Goal: Information Seeking & Learning: Learn about a topic

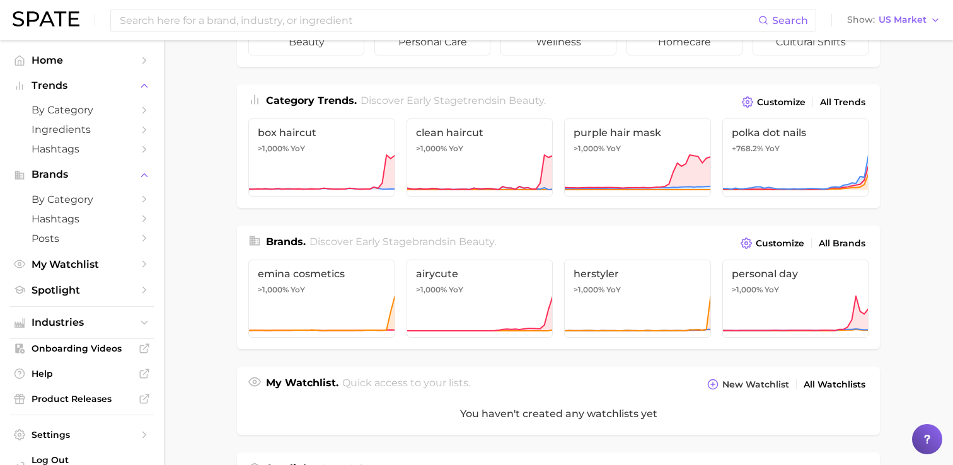
scroll to position [111, 0]
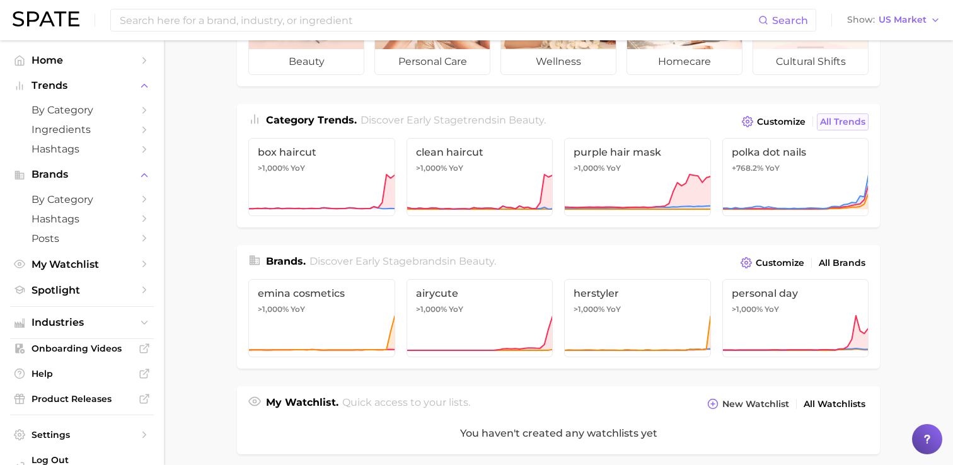
click at [840, 115] on link "All Trends" at bounding box center [843, 121] width 52 height 17
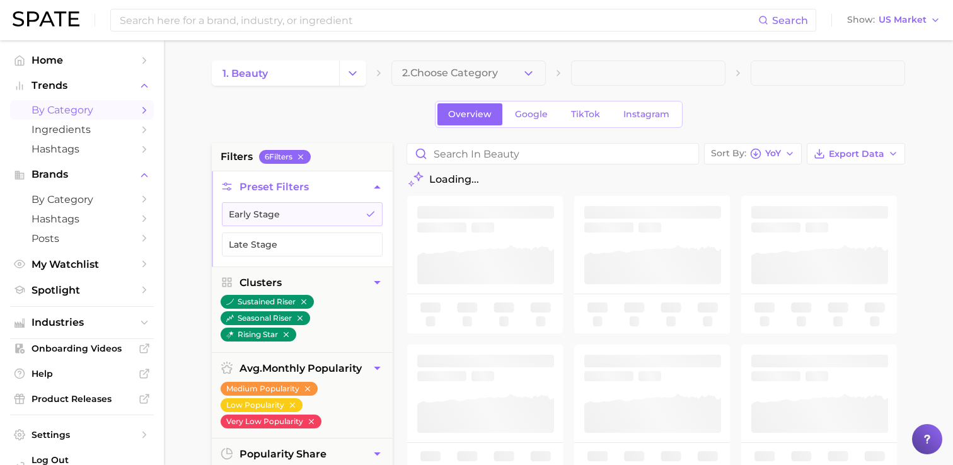
click at [323, 32] on div "Search Show US Market" at bounding box center [476, 20] width 927 height 40
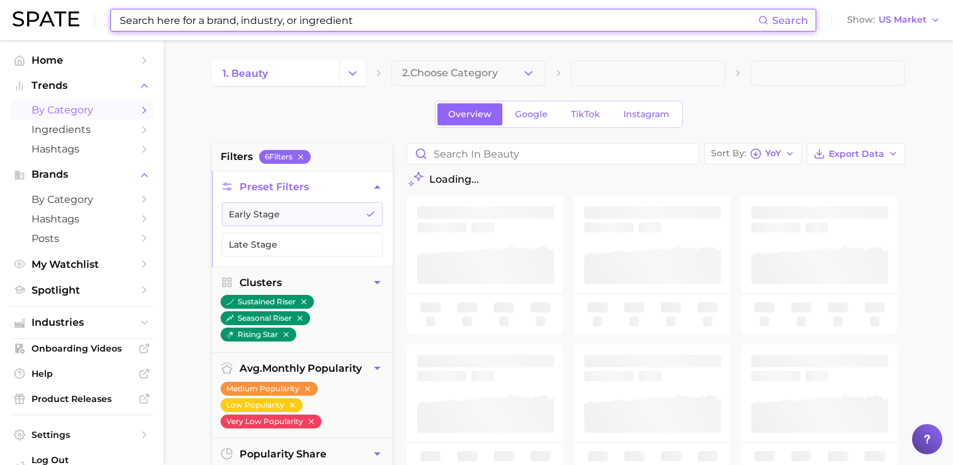
click at [303, 20] on input at bounding box center [438, 19] width 640 height 21
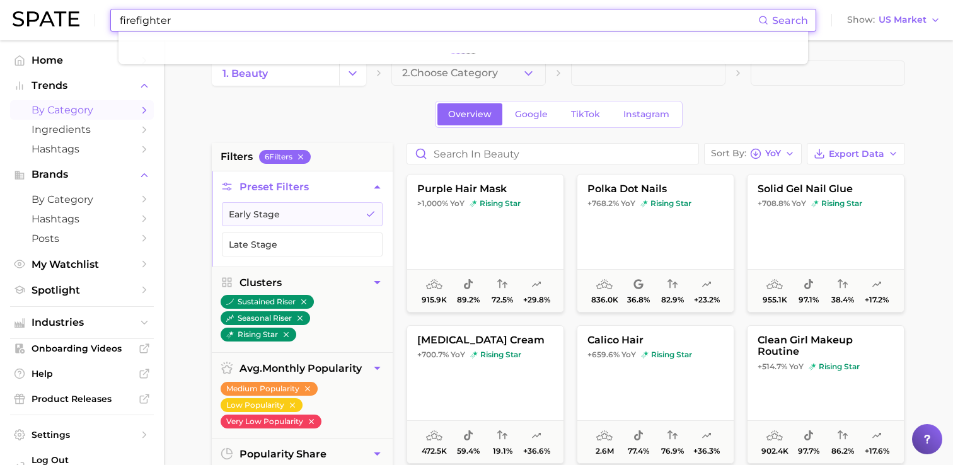
type input "firefighter"
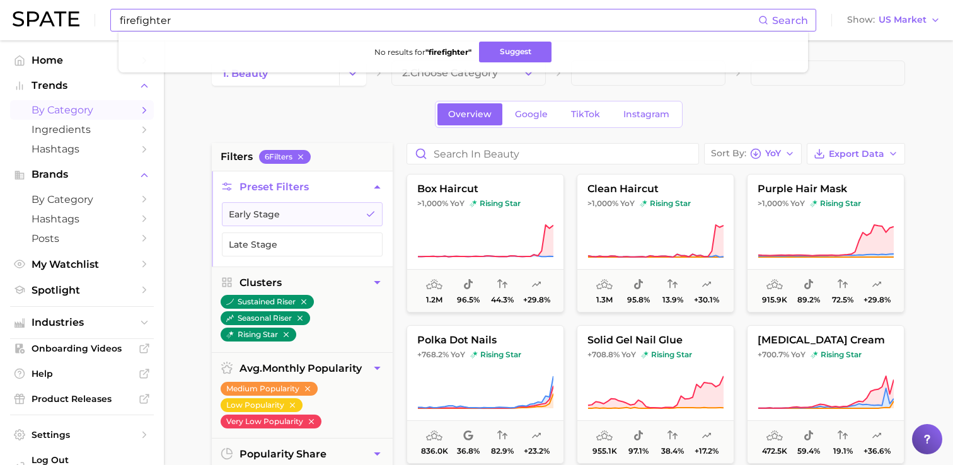
click at [785, 23] on span "Search" at bounding box center [790, 20] width 36 height 12
